Goal: Information Seeking & Learning: Learn about a topic

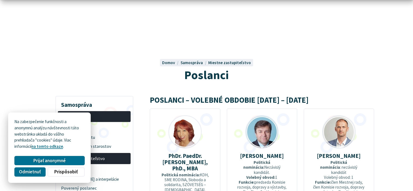
scroll to position [54, 0]
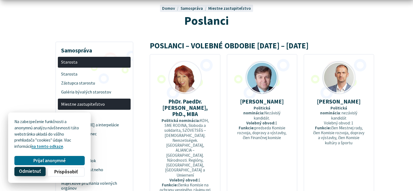
click at [33, 172] on span "Odmietnuť" at bounding box center [30, 172] width 22 height 6
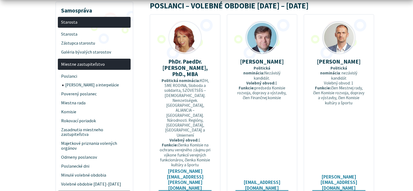
scroll to position [109, 0]
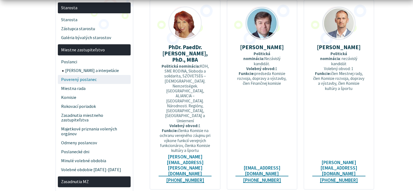
click at [78, 78] on span "Poverený poslanec" at bounding box center [94, 79] width 67 height 9
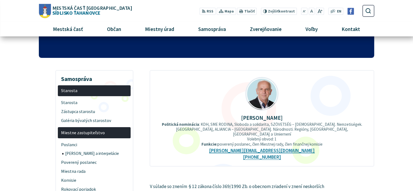
scroll to position [54, 0]
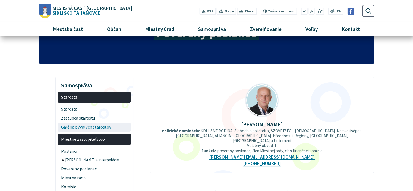
click at [96, 128] on span "Galéria bývalých starostov" at bounding box center [94, 127] width 67 height 9
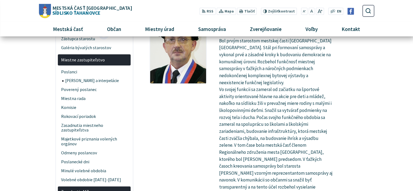
scroll to position [54, 0]
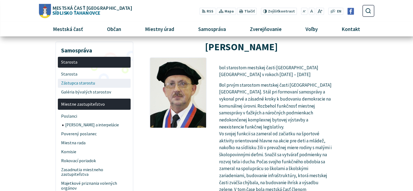
click at [78, 82] on span "Zástupca starostu" at bounding box center [94, 83] width 67 height 9
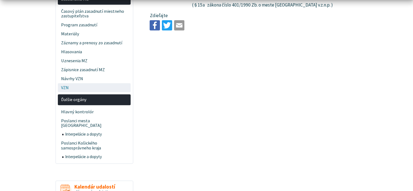
scroll to position [299, 0]
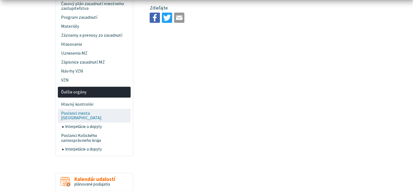
click at [105, 114] on span "Poslanci mesta [GEOGRAPHIC_DATA]" at bounding box center [94, 116] width 67 height 14
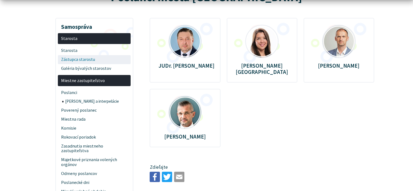
scroll to position [81, 0]
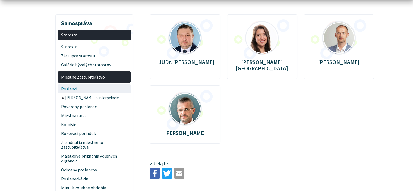
click at [81, 88] on span "Poslanci" at bounding box center [94, 88] width 67 height 9
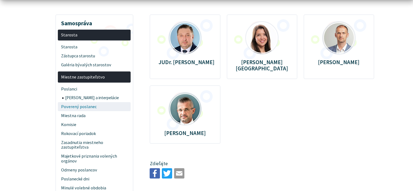
click at [73, 108] on span "Poverený poslanec" at bounding box center [94, 106] width 67 height 9
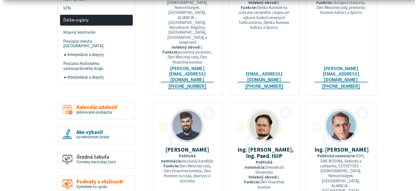
scroll to position [380, 0]
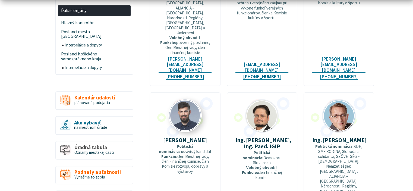
click at [183, 99] on img at bounding box center [185, 115] width 32 height 32
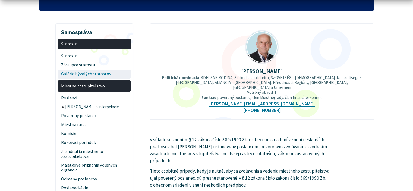
scroll to position [163, 0]
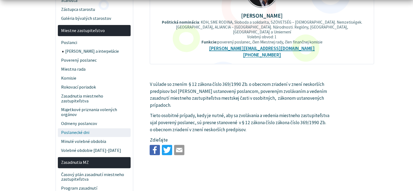
click at [90, 130] on span "Poslanecké dni" at bounding box center [94, 132] width 67 height 9
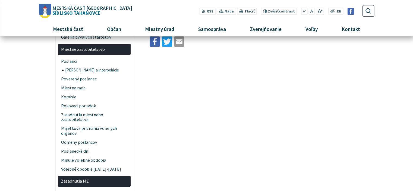
scroll to position [109, 0]
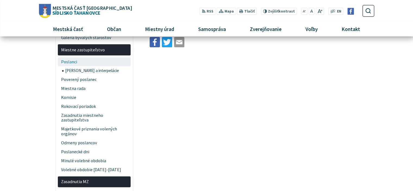
click at [93, 59] on span "Poslanci" at bounding box center [94, 61] width 67 height 9
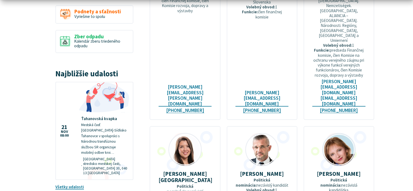
scroll to position [543, 0]
